Goal: Task Accomplishment & Management: Use online tool/utility

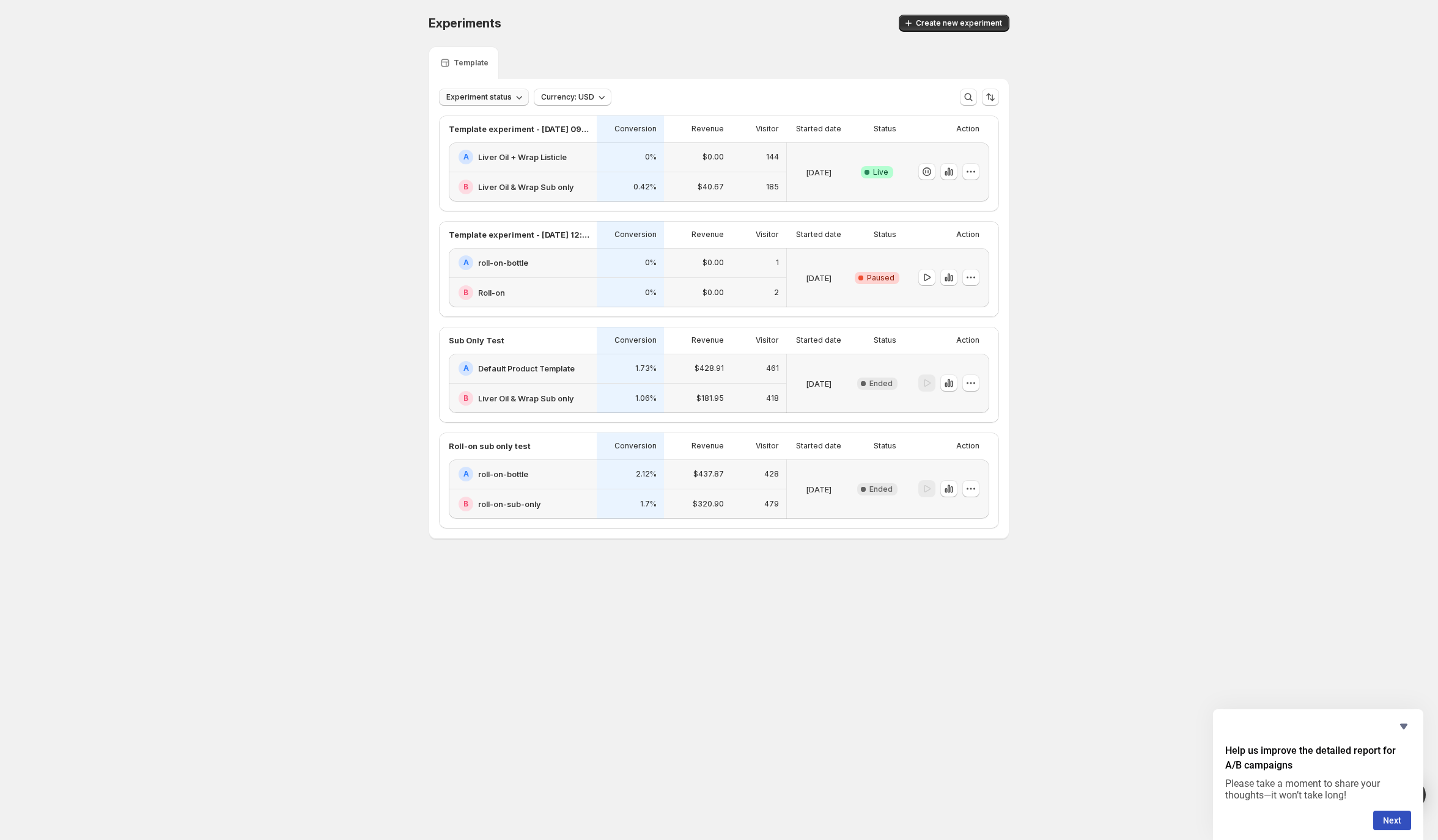
click at [497, 95] on span "Experiment status" at bounding box center [479, 97] width 66 height 10
click at [399, 154] on div "Experiments. This page is ready Experiments Create new experiment Template Expe…" at bounding box center [719, 302] width 1438 height 605
click at [530, 153] on h2 "Liver Oil + Wrap Listicle" at bounding box center [522, 157] width 89 height 12
click at [531, 378] on div "A Default Product Template" at bounding box center [523, 368] width 148 height 30
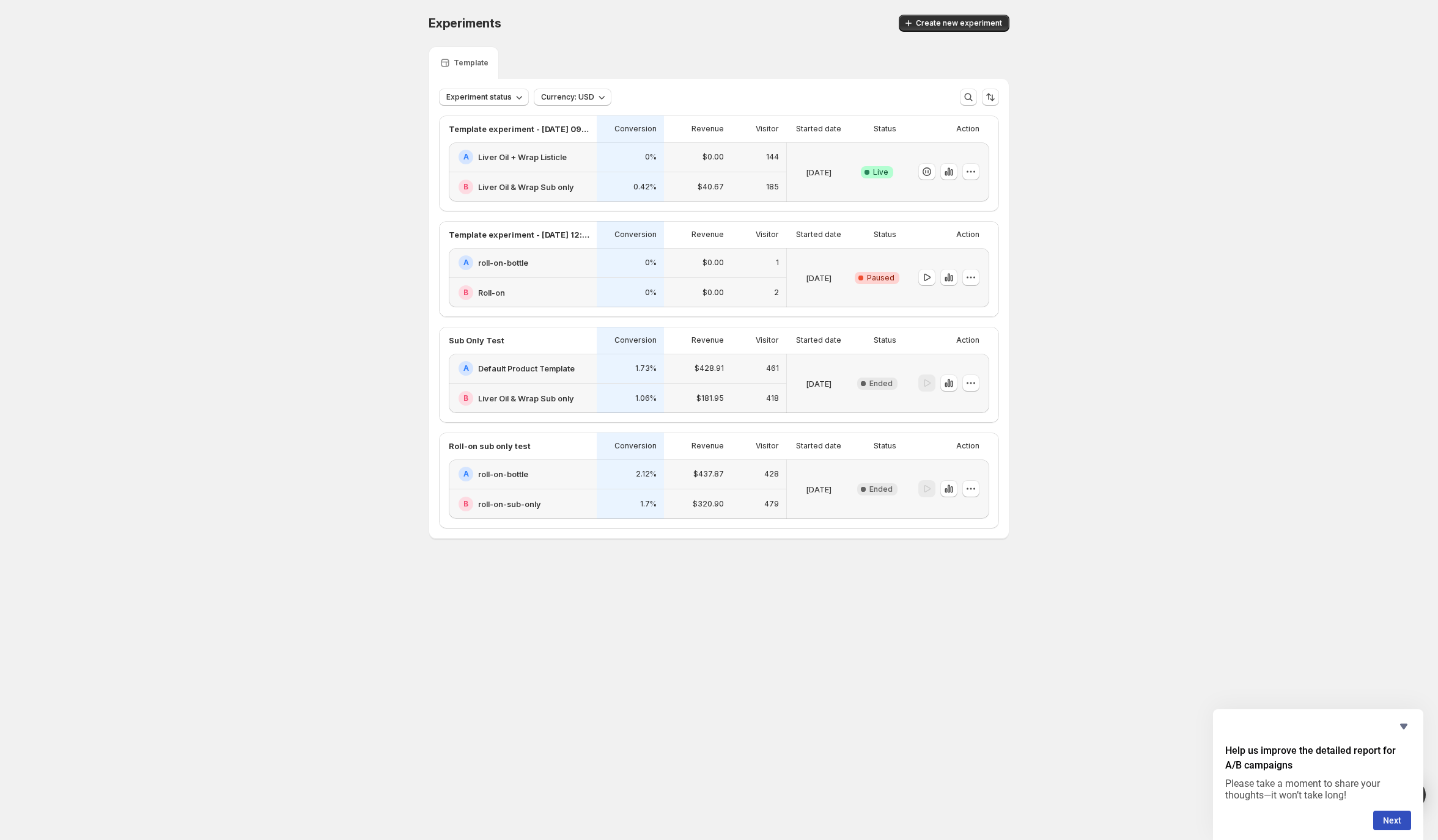
click at [555, 489] on div "B roll-on-sub-only" at bounding box center [523, 504] width 148 height 29
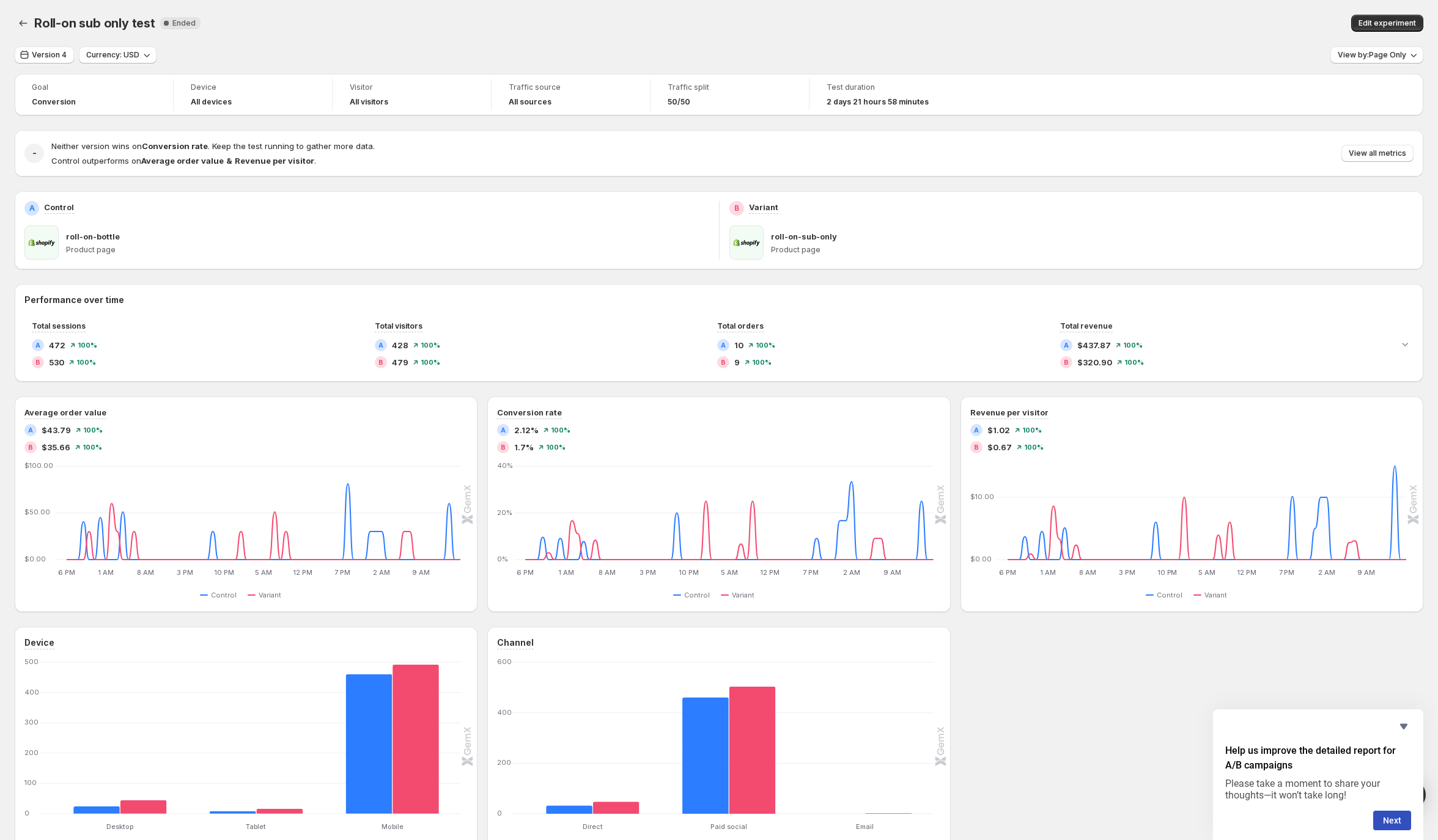
click at [748, 244] on span at bounding box center [746, 242] width 34 height 34
click at [800, 243] on div "roll-on-sub-only Product page" at bounding box center [1093, 242] width 643 height 34
click at [1405, 26] on span "Edit experiment" at bounding box center [1387, 24] width 57 height 10
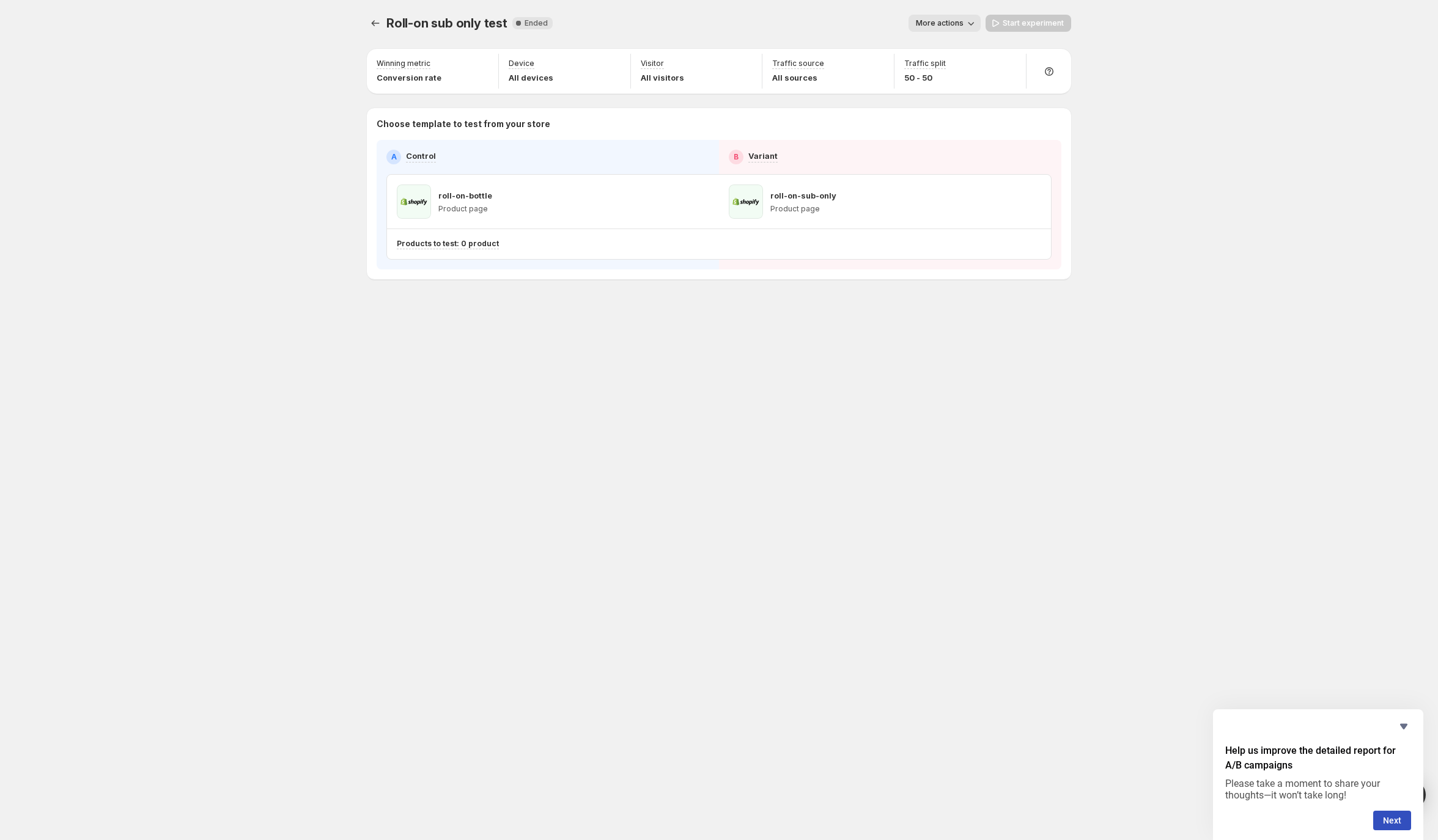
click at [774, 199] on p "roll-on-sub-only" at bounding box center [803, 196] width 66 height 12
click at [747, 192] on span at bounding box center [746, 201] width 34 height 34
click at [789, 196] on p "roll-on-sub-only" at bounding box center [803, 196] width 66 height 12
click at [955, 17] on button "More actions" at bounding box center [944, 23] width 72 height 17
click at [628, 456] on div "Roll-on sub only test. This page is ready Roll-on sub only test New Complete En…" at bounding box center [719, 420] width 734 height 840
